Goal: Task Accomplishment & Management: Manage account settings

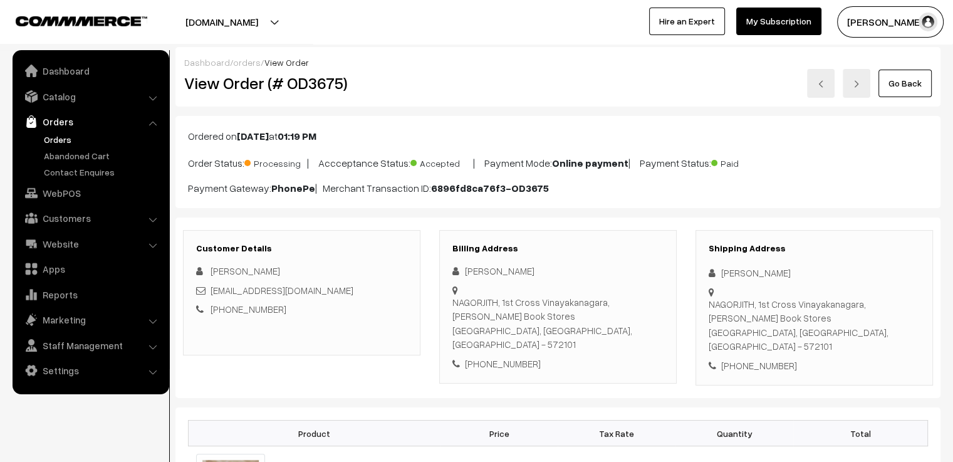
click at [244, 58] on link "orders" at bounding box center [247, 62] width 28 height 11
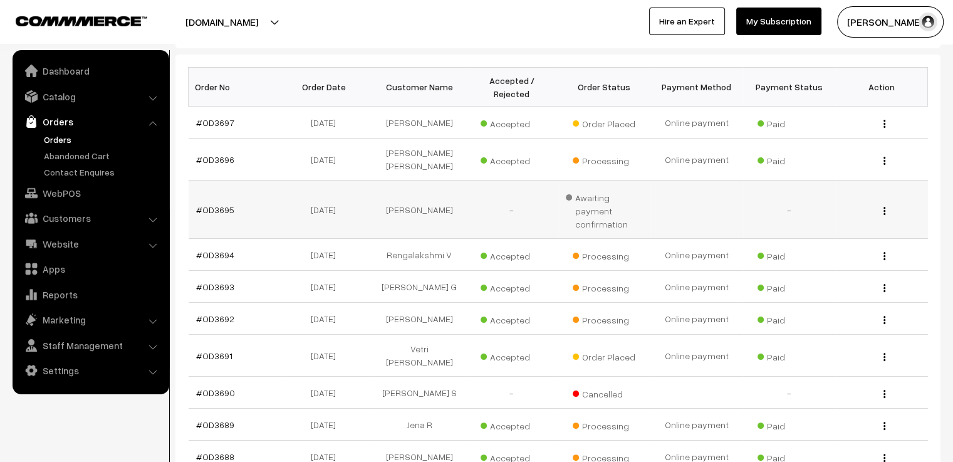
scroll to position [251, 0]
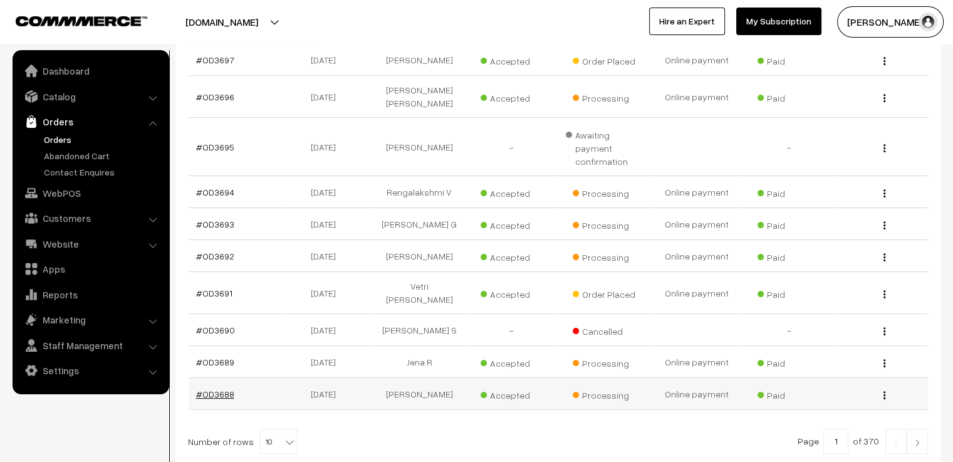
click at [211, 389] on link "#OD3688" at bounding box center [215, 394] width 38 height 11
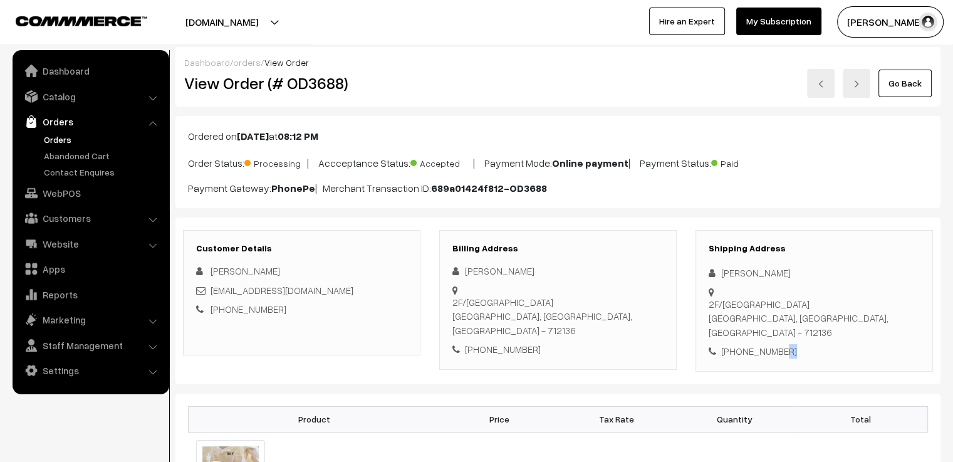
drag, startPoint x: 791, startPoint y: 321, endPoint x: 772, endPoint y: 327, distance: 19.8
click at [772, 344] on div "+91 9123379674" at bounding box center [814, 351] width 211 height 14
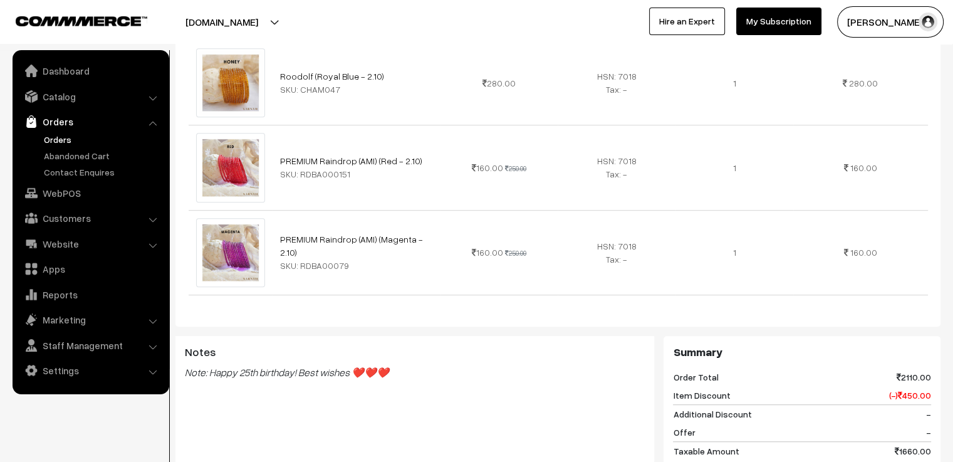
scroll to position [940, 0]
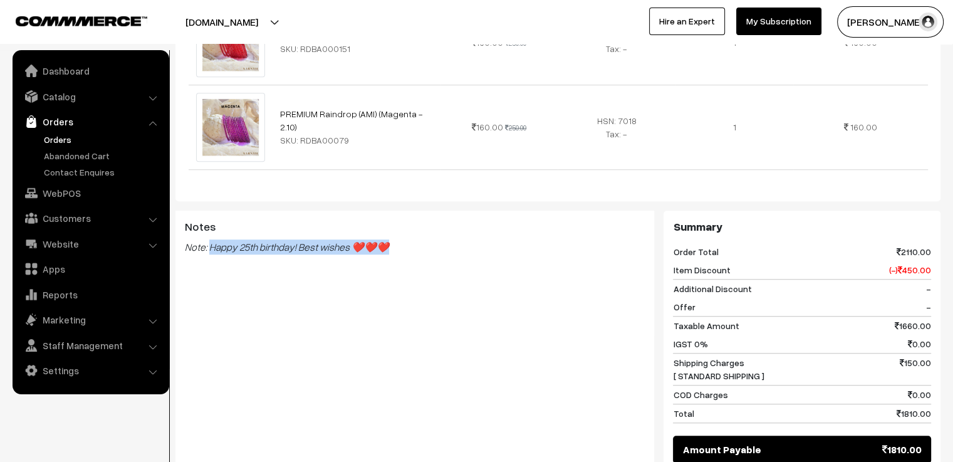
drag, startPoint x: 400, startPoint y: 227, endPoint x: 211, endPoint y: 237, distance: 190.1
click at [211, 237] on div "Notes Note: Happy 25th birthday! Best wishes ❤️❤️❤️" at bounding box center [414, 273] width 479 height 125
copy blockquote "Happy 25th birthday! Best wishes ❤️❤️❤️"
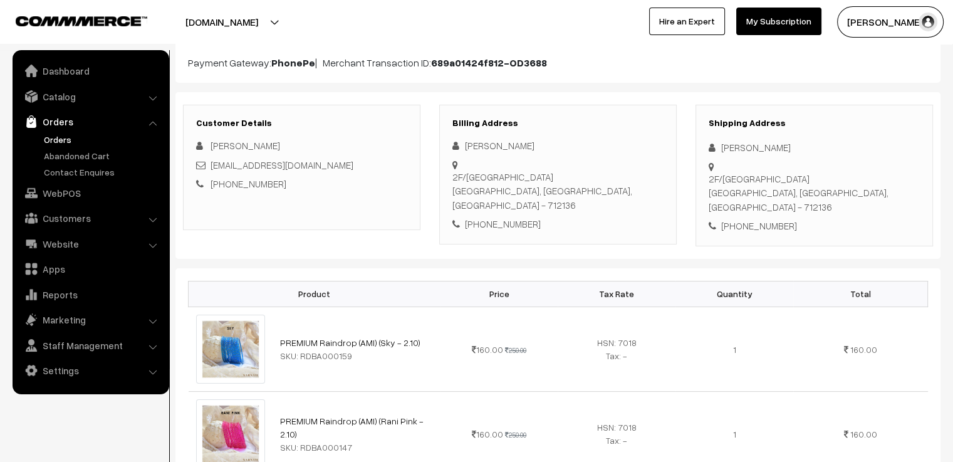
scroll to position [0, 0]
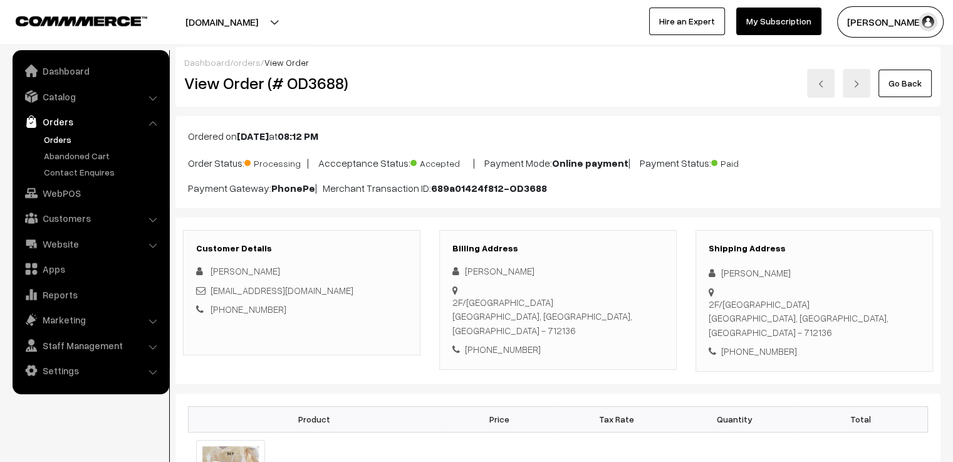
click at [244, 64] on link "orders" at bounding box center [247, 62] width 28 height 11
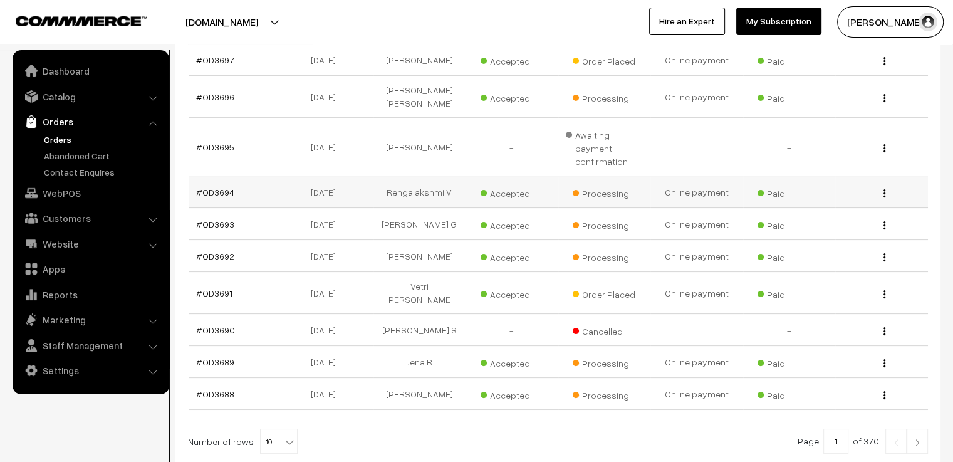
scroll to position [313, 0]
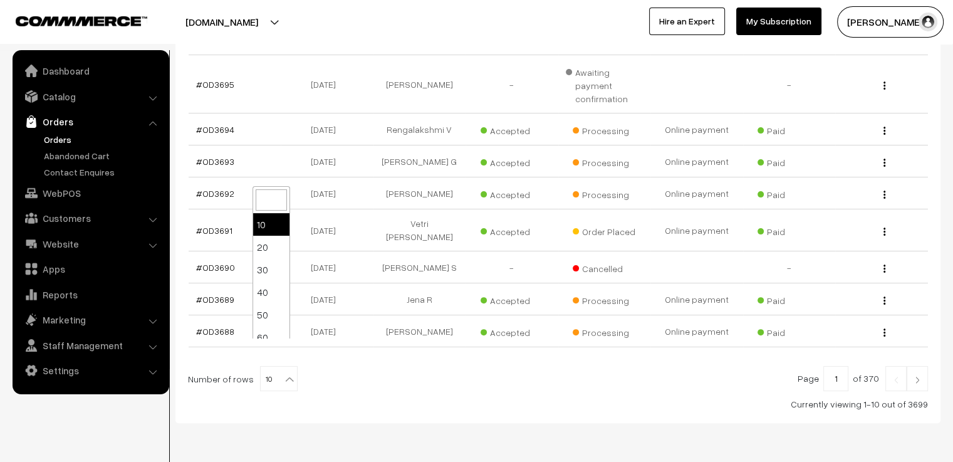
click at [283, 373] on b at bounding box center [289, 379] width 13 height 13
select select "30"
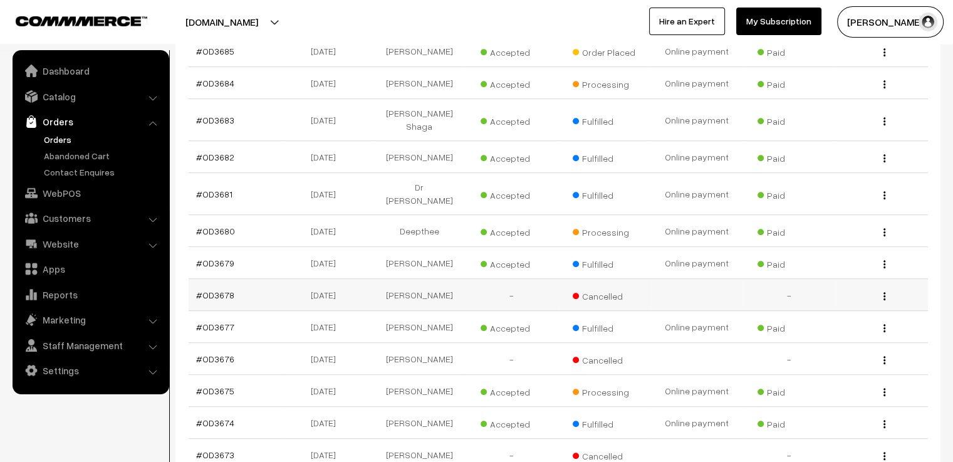
scroll to position [627, 0]
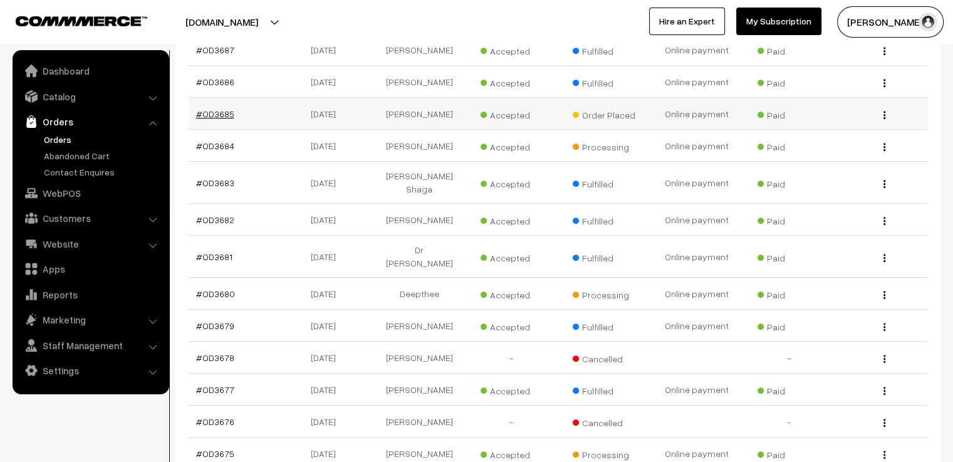
click at [219, 108] on link "#OD3685" at bounding box center [215, 113] width 38 height 11
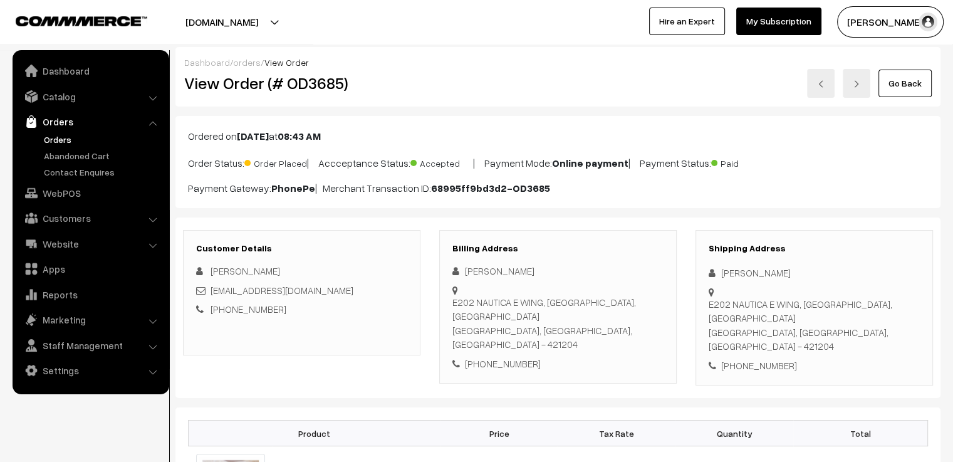
click at [61, 139] on link "Orders" at bounding box center [103, 139] width 124 height 13
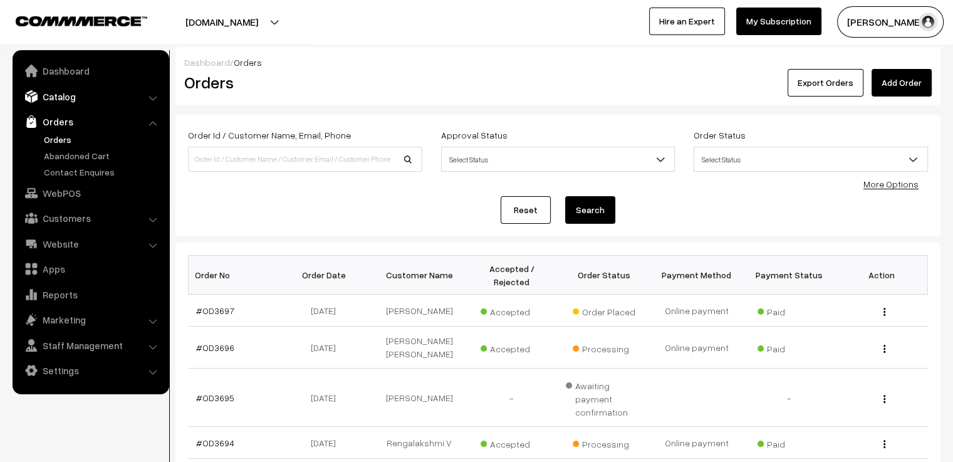
click at [57, 91] on link "Catalog" at bounding box center [90, 96] width 149 height 23
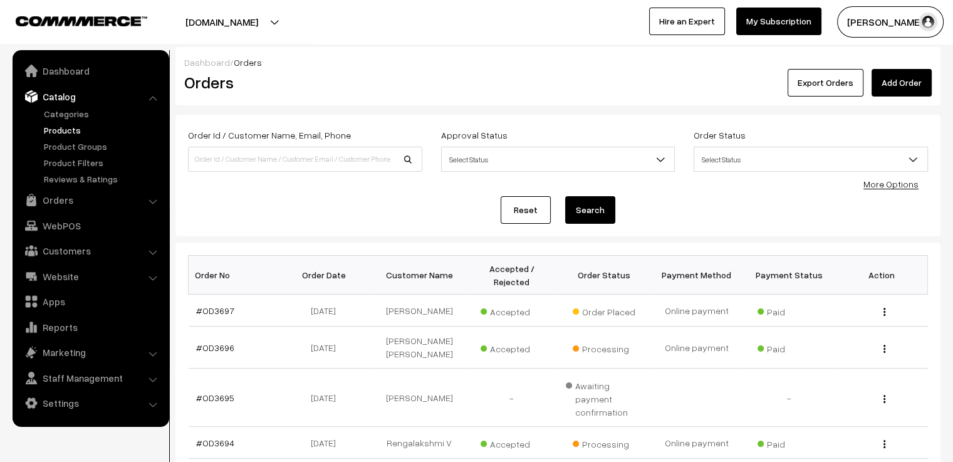
click at [56, 131] on link "Products" at bounding box center [103, 129] width 124 height 13
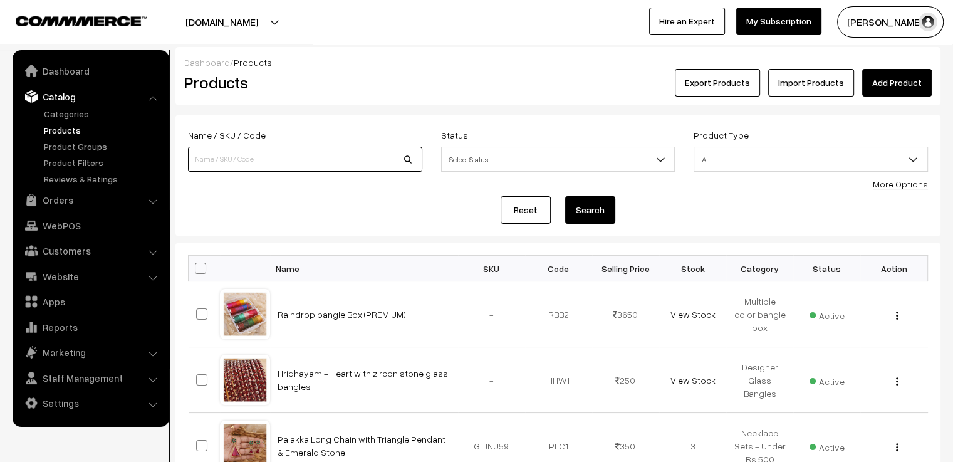
click at [286, 160] on input at bounding box center [305, 159] width 234 height 25
type input "akshu"
click at [565, 196] on button "Search" at bounding box center [590, 210] width 50 height 28
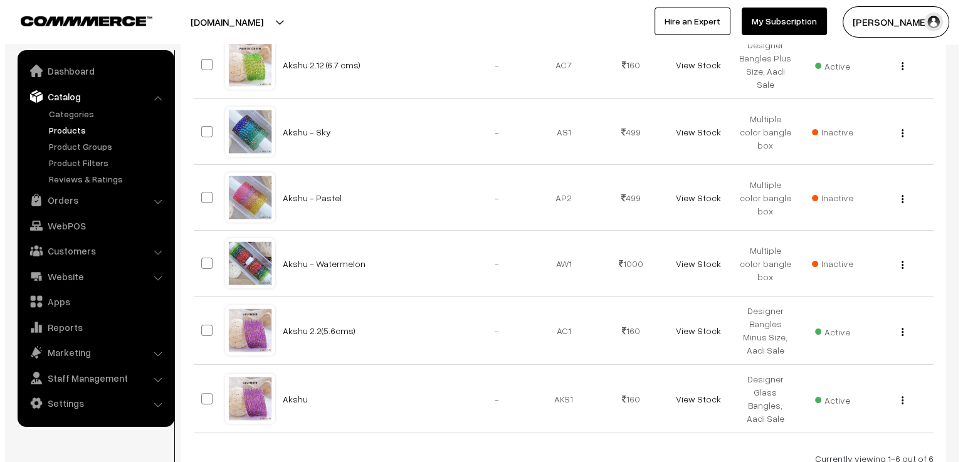
scroll to position [313, 0]
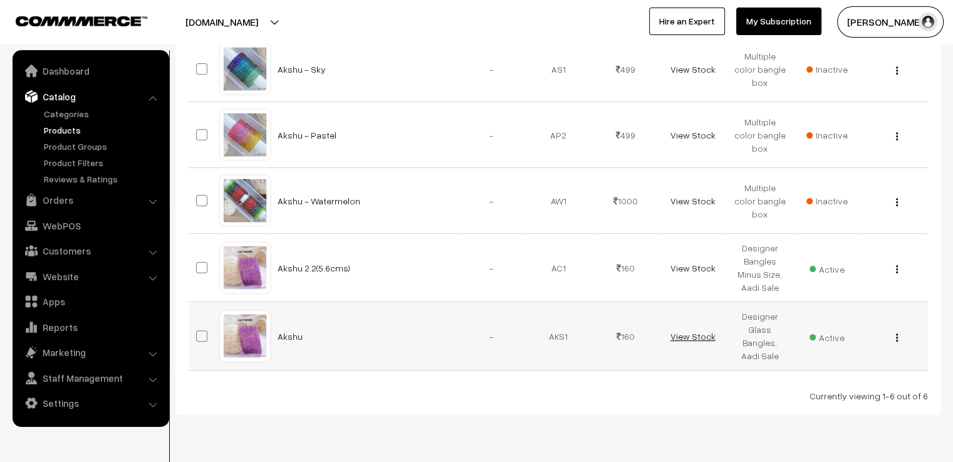
click at [693, 335] on link "View Stock" at bounding box center [692, 336] width 45 height 11
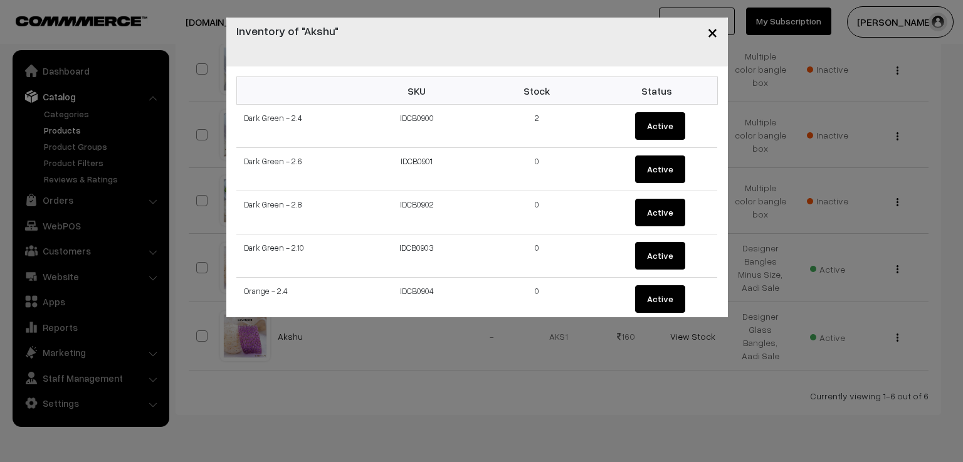
click at [714, 24] on span "×" at bounding box center [712, 31] width 11 height 23
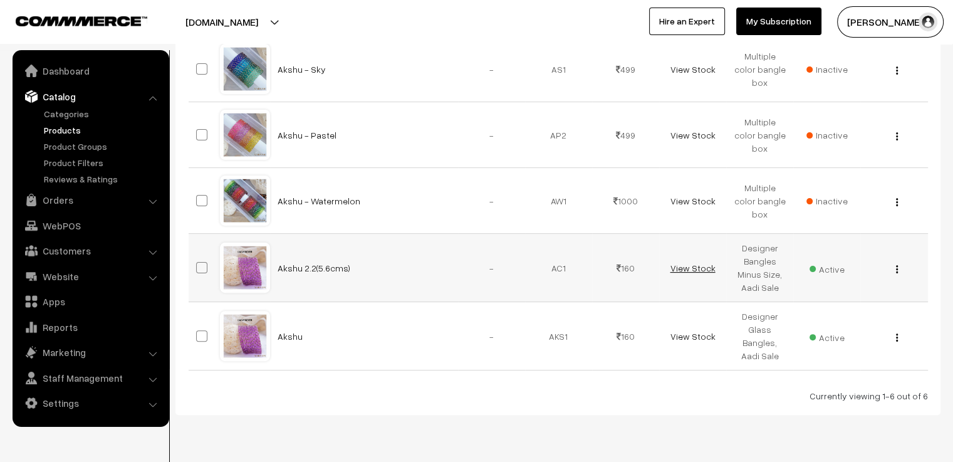
click at [691, 271] on link "View Stock" at bounding box center [692, 268] width 45 height 11
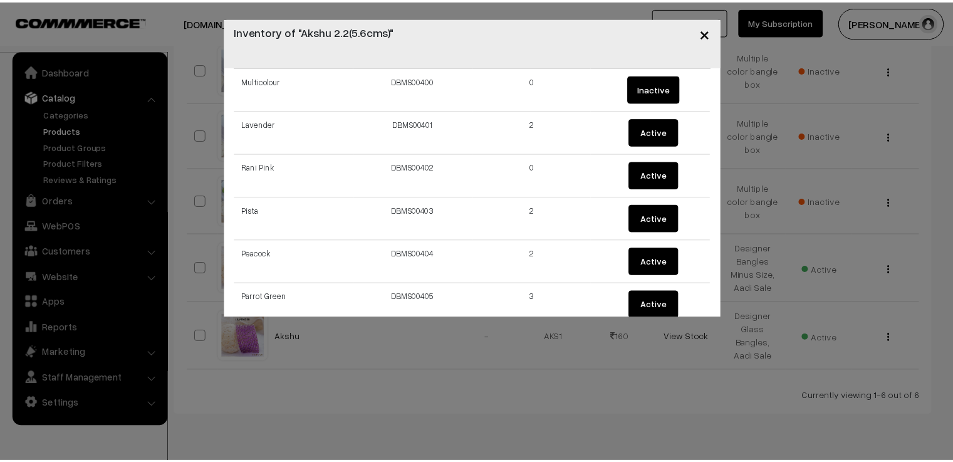
scroll to position [0, 0]
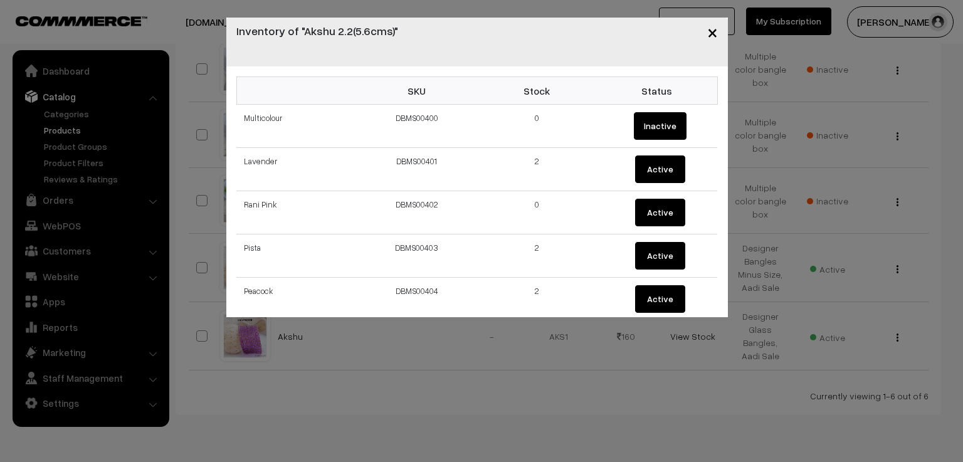
click at [711, 34] on span "×" at bounding box center [712, 31] width 11 height 23
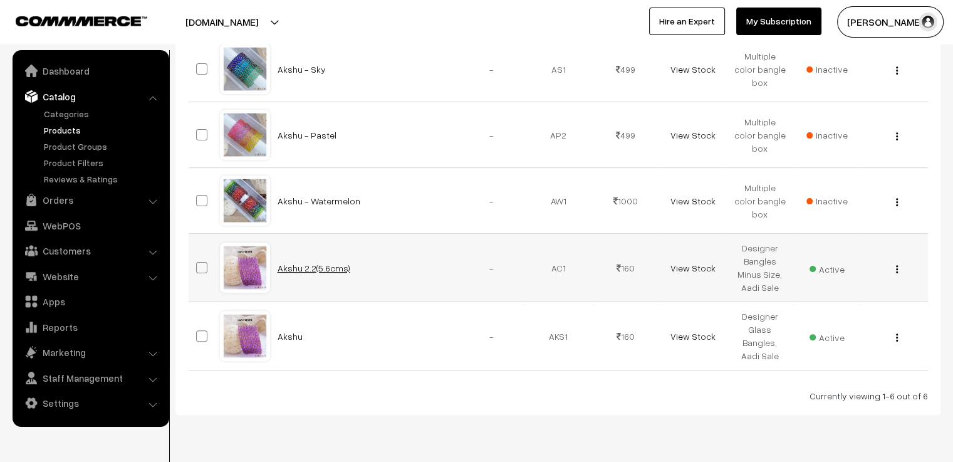
click at [323, 267] on link "Akshu 2.2(5.6cms)" at bounding box center [314, 268] width 73 height 11
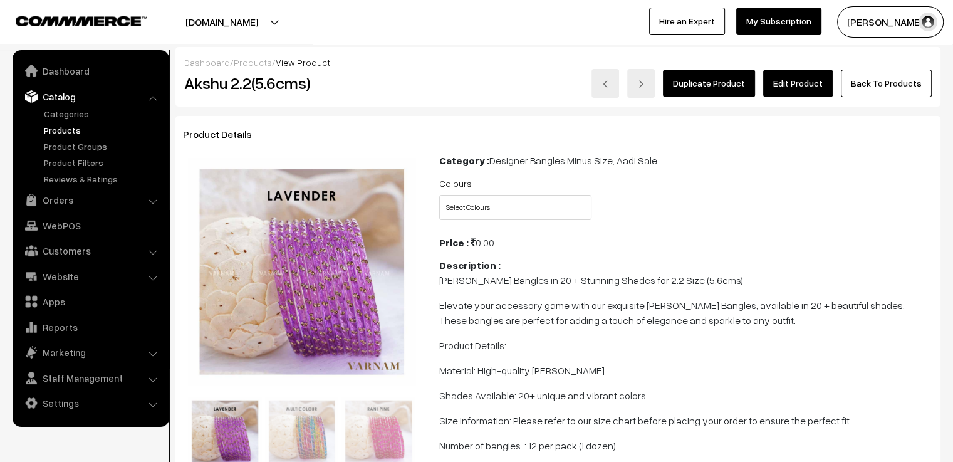
click at [810, 80] on link "Edit Product" at bounding box center [798, 84] width 70 height 28
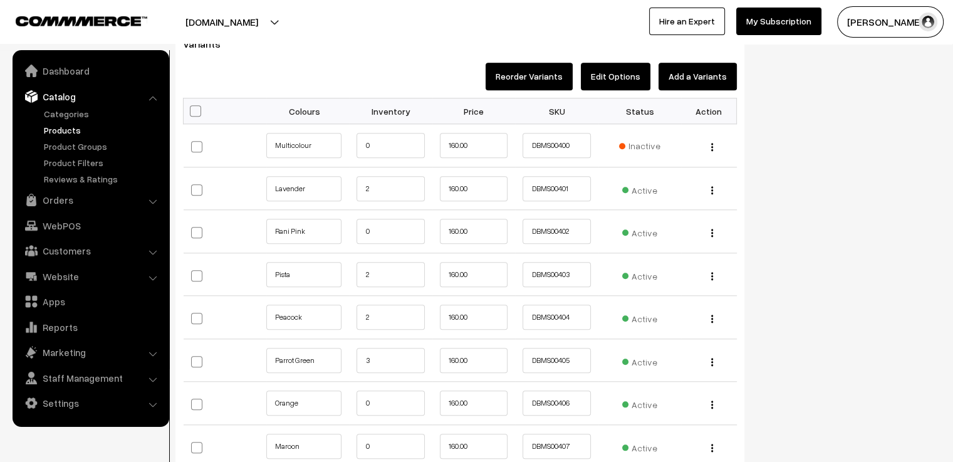
scroll to position [1316, 0]
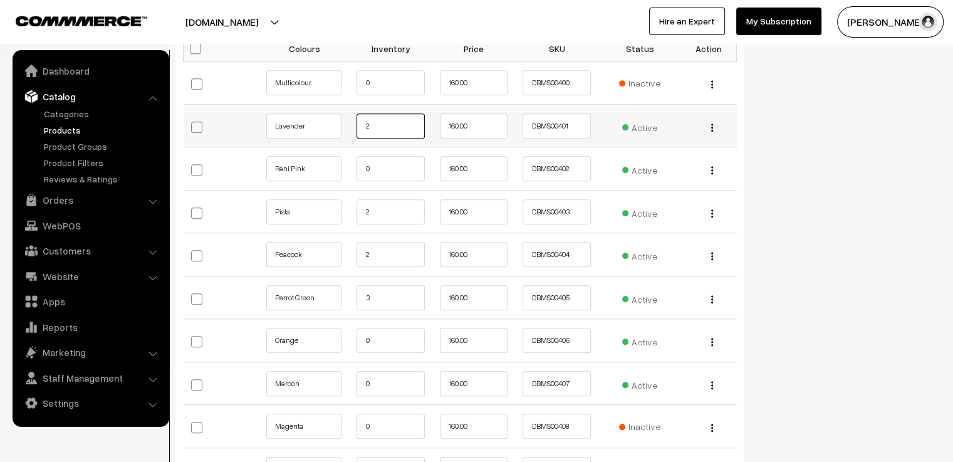
drag, startPoint x: 392, startPoint y: 127, endPoint x: 362, endPoint y: 132, distance: 29.9
click at [362, 132] on input "2" at bounding box center [391, 125] width 68 height 25
type input "1"
click at [360, 214] on input "2" at bounding box center [391, 211] width 68 height 25
click at [379, 256] on input "2" at bounding box center [391, 254] width 68 height 25
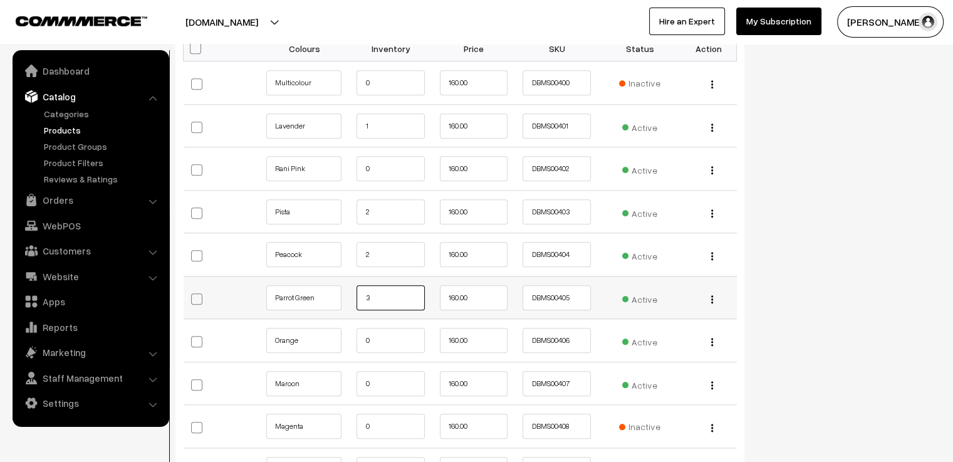
click at [379, 295] on input "3" at bounding box center [391, 297] width 68 height 25
click at [381, 339] on input "0" at bounding box center [391, 340] width 68 height 25
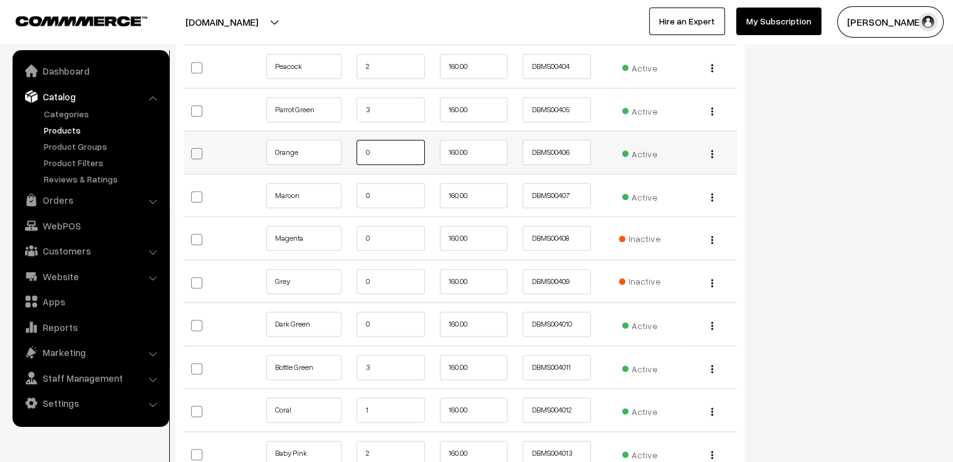
scroll to position [1567, 0]
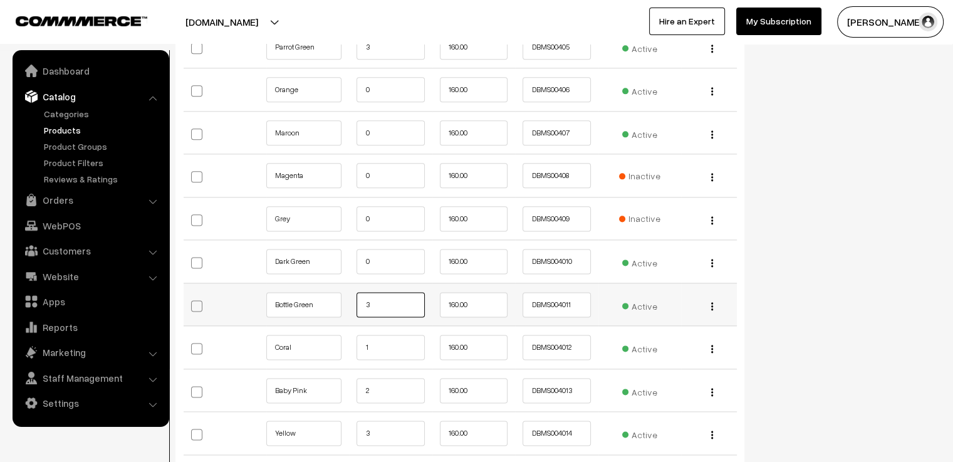
drag, startPoint x: 373, startPoint y: 306, endPoint x: 352, endPoint y: 313, distance: 22.4
click at [352, 313] on td "3" at bounding box center [390, 304] width 83 height 43
type input "0"
drag, startPoint x: 381, startPoint y: 343, endPoint x: 352, endPoint y: 347, distance: 29.8
click at [352, 347] on td "1" at bounding box center [390, 347] width 83 height 43
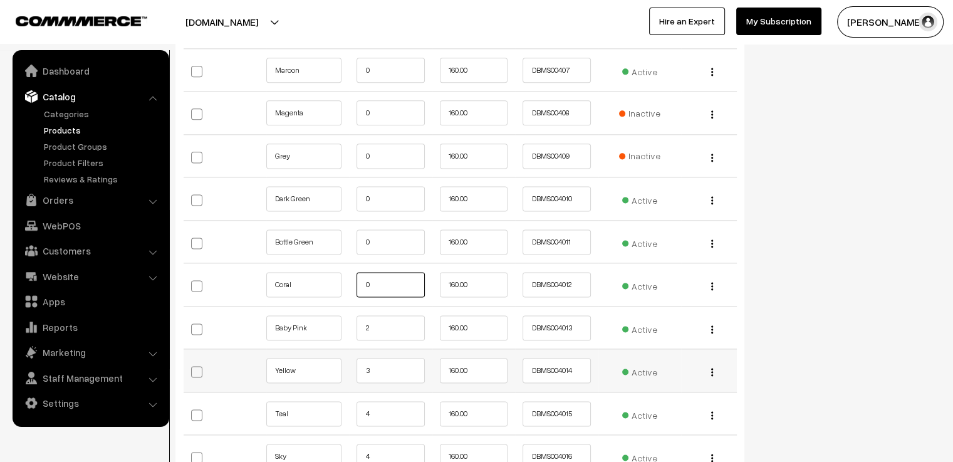
scroll to position [1692, 0]
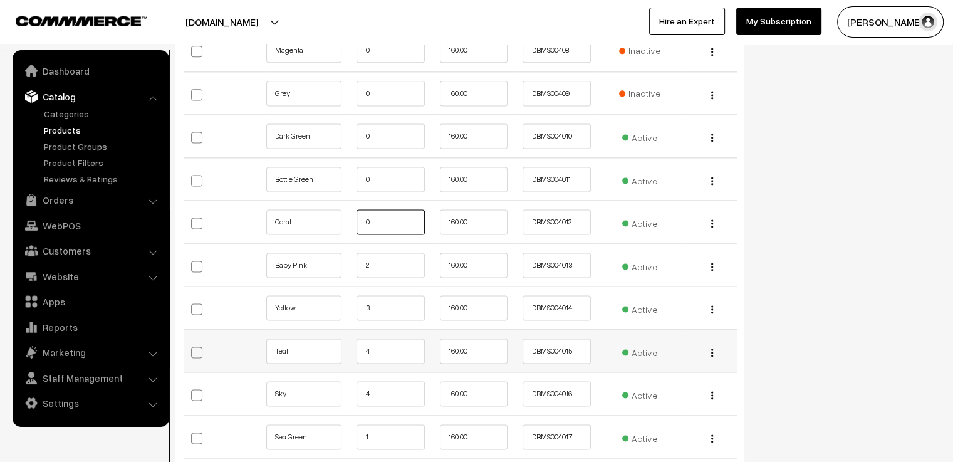
type input "0"
drag, startPoint x: 382, startPoint y: 352, endPoint x: 359, endPoint y: 354, distance: 22.6
click at [359, 354] on input "4" at bounding box center [391, 350] width 68 height 25
type input "0"
drag, startPoint x: 376, startPoint y: 393, endPoint x: 338, endPoint y: 387, distance: 38.0
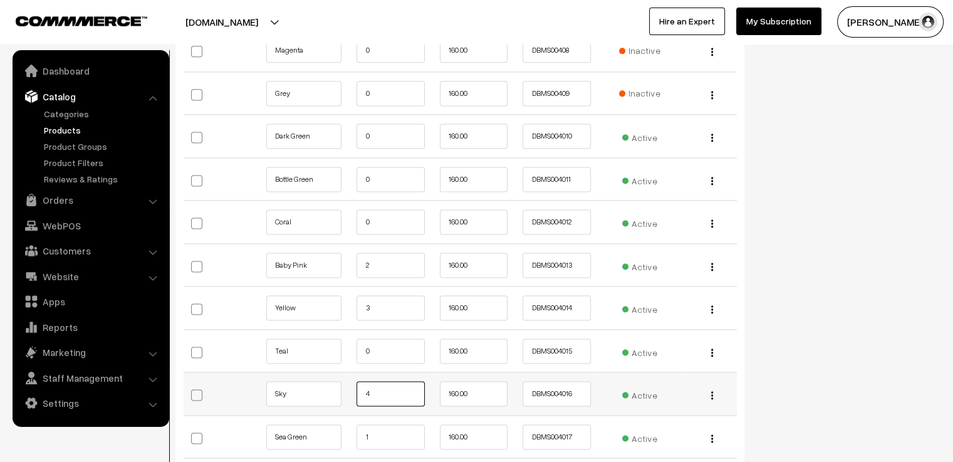
click at [340, 388] on tr "Sky 4" at bounding box center [460, 393] width 553 height 43
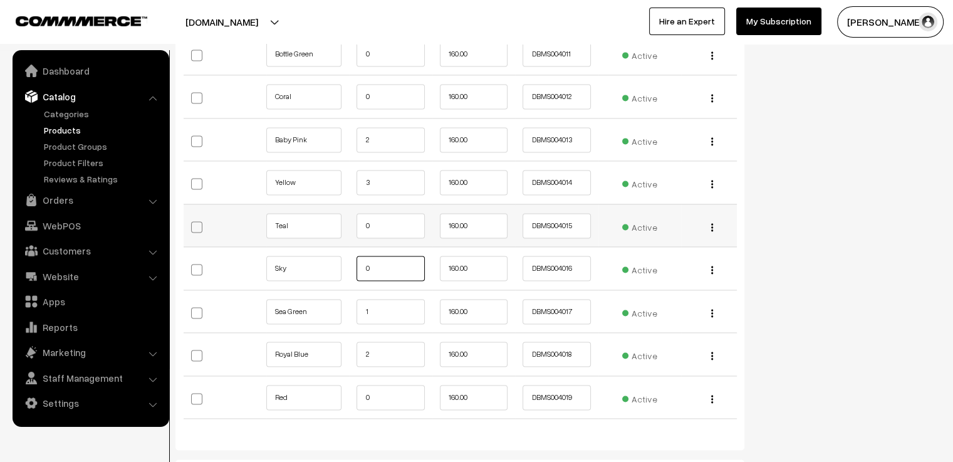
scroll to position [1880, 0]
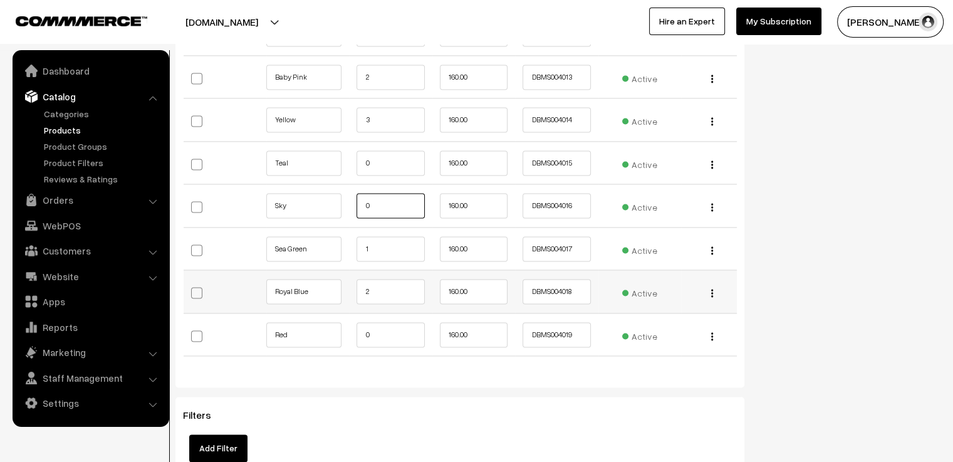
type input "0"
drag, startPoint x: 382, startPoint y: 291, endPoint x: 342, endPoint y: 291, distance: 40.1
click at [343, 291] on tr "Royal Blue 2 160.00 DBMS004018 Active Edit Delete" at bounding box center [460, 291] width 553 height 43
type input "0"
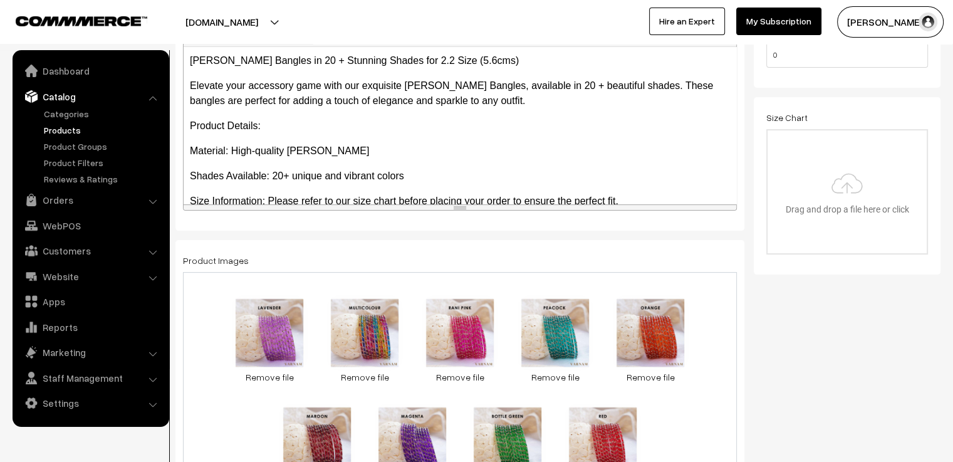
scroll to position [0, 0]
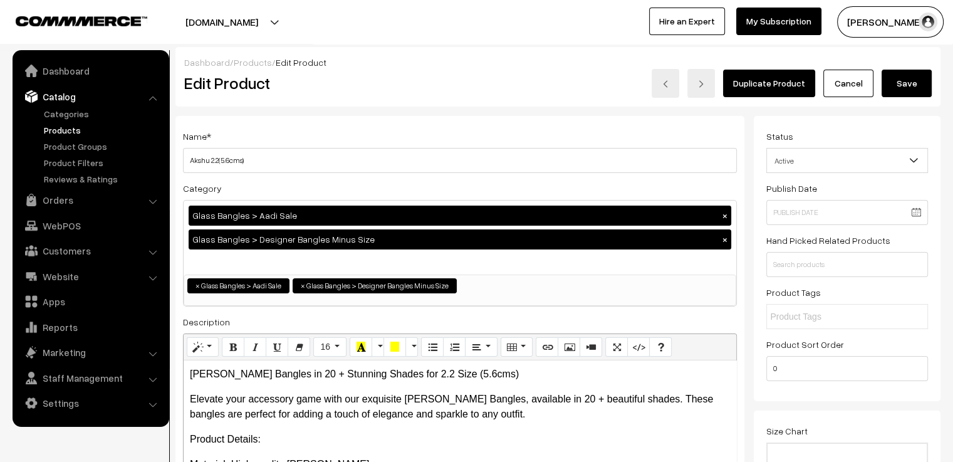
click at [910, 80] on button "Save" at bounding box center [907, 84] width 50 height 28
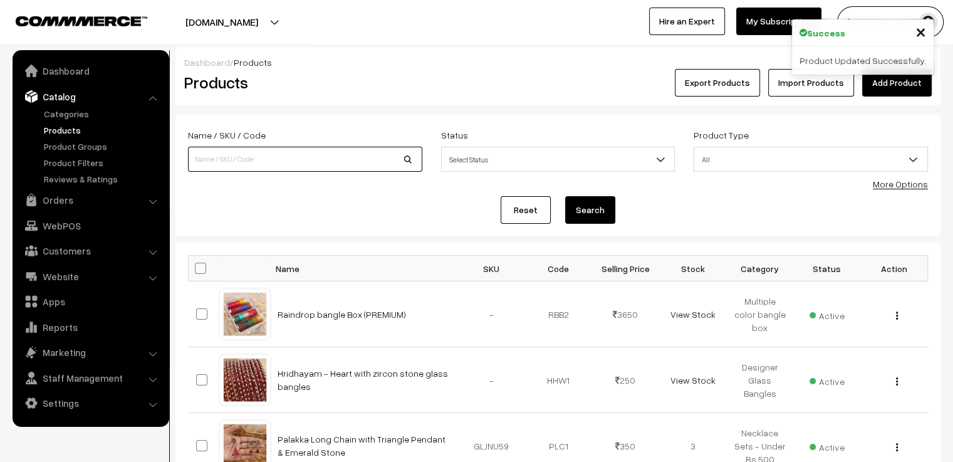
click at [249, 158] on input at bounding box center [305, 159] width 234 height 25
type input "Akshu 2.2(5.6cms)"
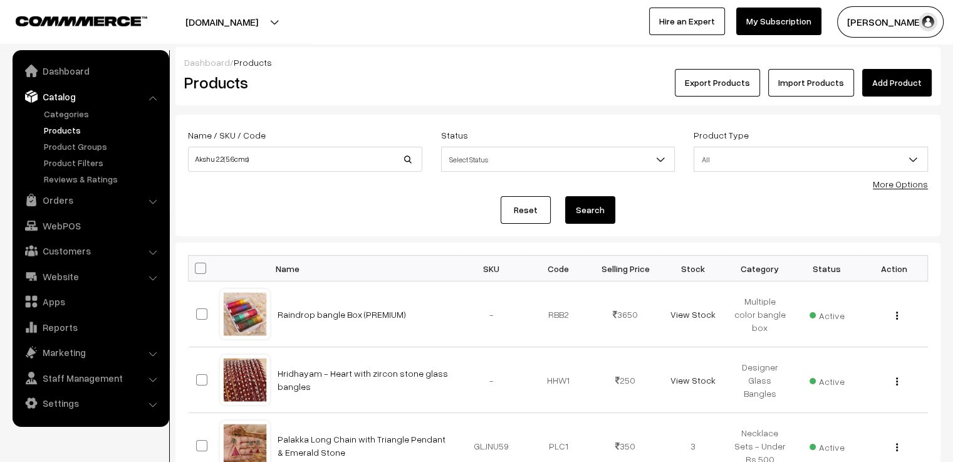
click at [574, 200] on button "Search" at bounding box center [590, 210] width 50 height 28
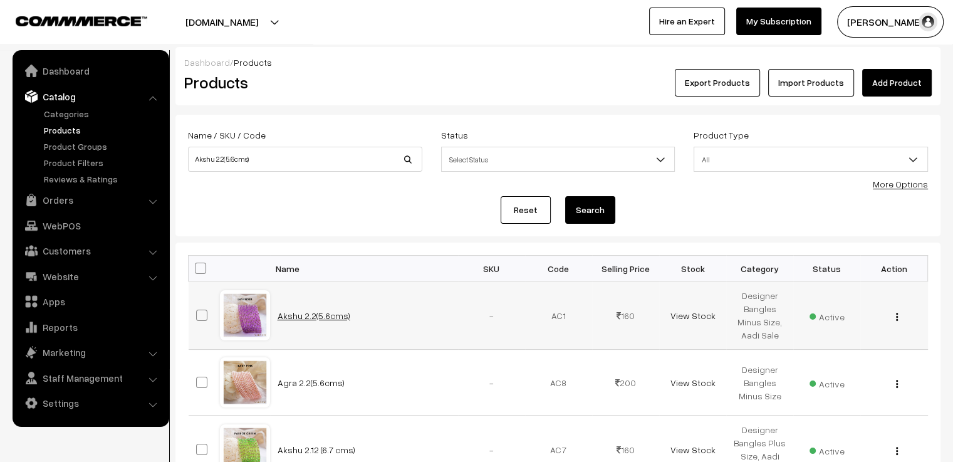
click at [306, 314] on link "Akshu 2.2(5.6cms)" at bounding box center [314, 315] width 73 height 11
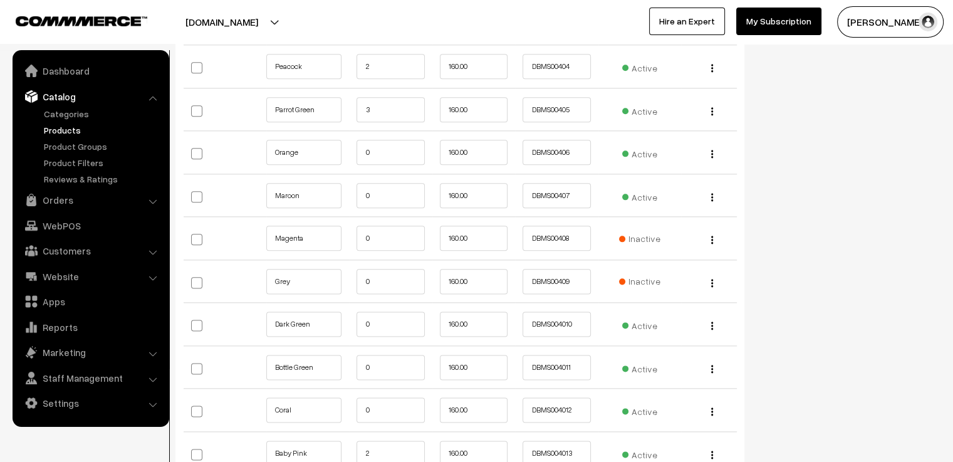
scroll to position [1567, 0]
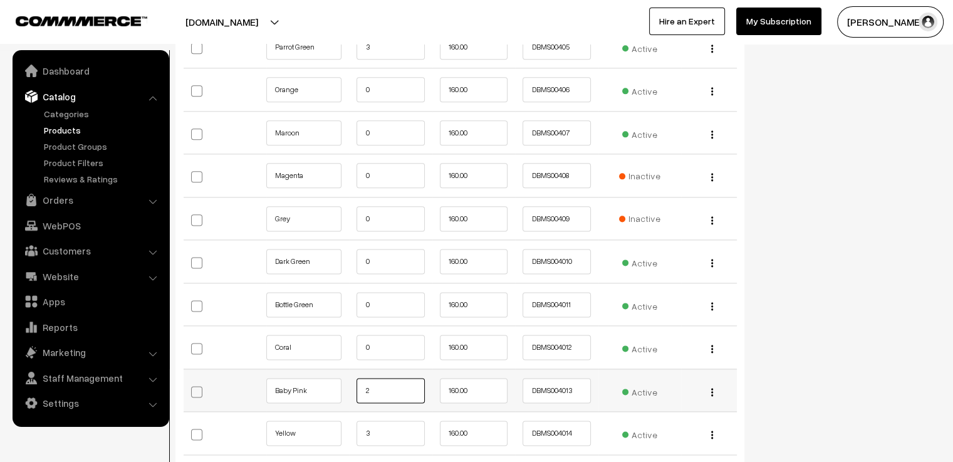
drag, startPoint x: 386, startPoint y: 394, endPoint x: 337, endPoint y: 392, distance: 49.6
click at [337, 392] on tr "Baby Pink 2" at bounding box center [460, 389] width 553 height 43
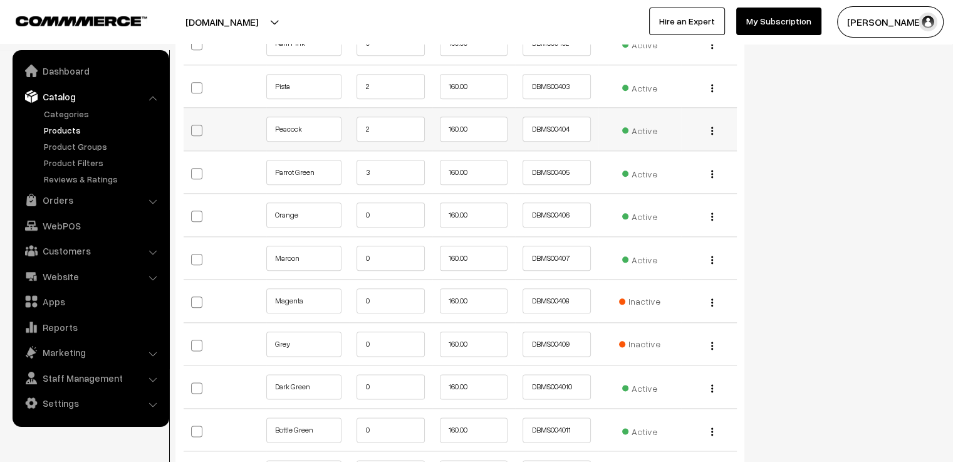
type input "1"
drag, startPoint x: 376, startPoint y: 127, endPoint x: 353, endPoint y: 132, distance: 23.1
click at [353, 132] on td "2" at bounding box center [390, 129] width 83 height 43
type input "1"
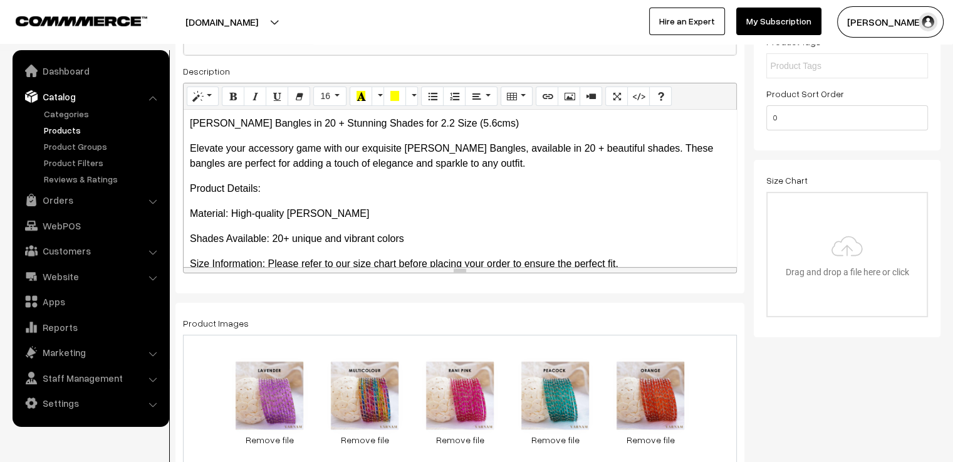
scroll to position [0, 0]
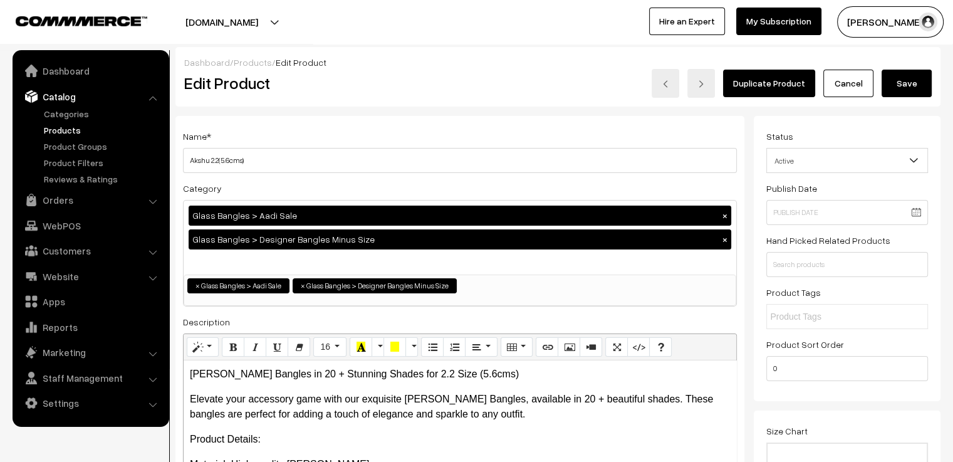
click at [902, 83] on button "Save" at bounding box center [907, 84] width 50 height 28
